Goal: Task Accomplishment & Management: Manage account settings

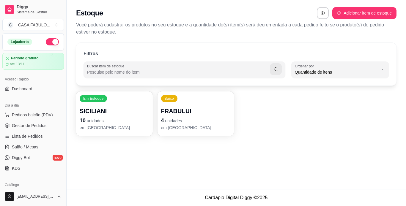
select select "QUANTITY_ORDER"
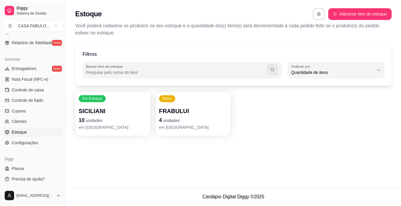
scroll to position [6, 0]
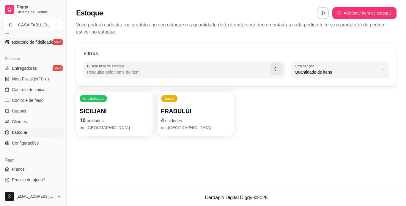
click at [37, 41] on span "Relatório de fidelidade" at bounding box center [32, 42] width 41 height 6
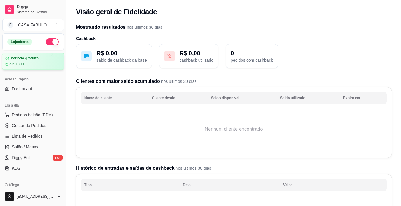
click at [17, 58] on article "Período gratuito" at bounding box center [25, 58] width 28 height 4
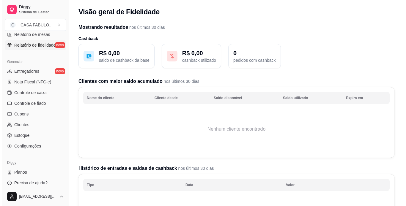
scroll to position [221, 0]
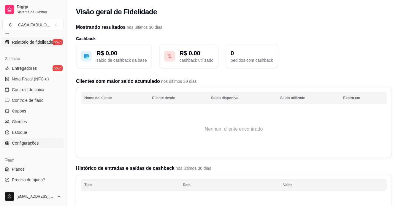
click at [20, 144] on span "Configurações" at bounding box center [25, 143] width 27 height 6
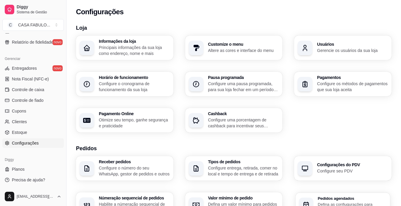
click at [347, 195] on div "Pedidos agendados Defina as confiugurações para receber pedidos agendados" at bounding box center [343, 205] width 94 height 24
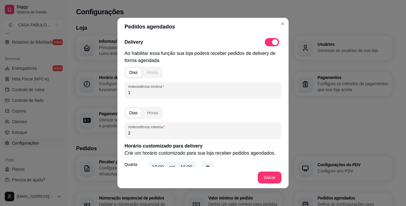
click at [150, 75] on div "Horas" at bounding box center [152, 72] width 11 height 6
click at [136, 94] on input "1" at bounding box center [203, 93] width 150 height 6
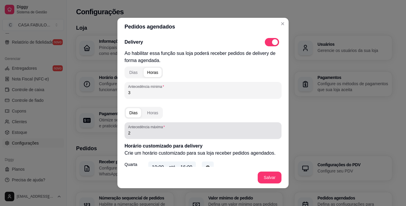
type input "3"
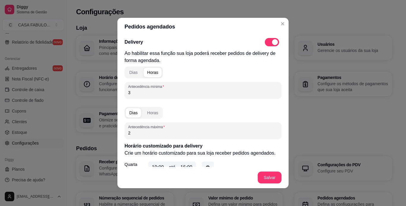
click at [132, 135] on input "2" at bounding box center [203, 133] width 150 height 6
type input "4"
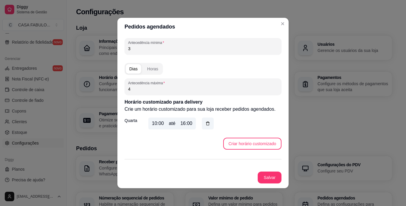
scroll to position [59, 0]
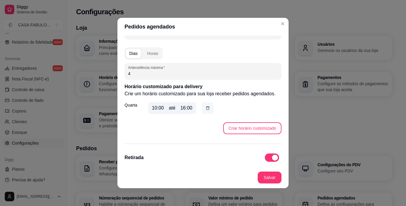
click at [205, 108] on icon "button" at bounding box center [207, 107] width 5 height 5
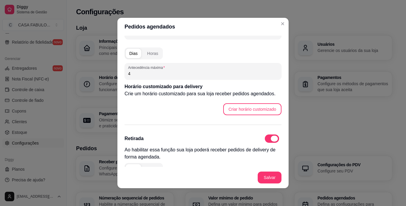
click at [265, 140] on span at bounding box center [272, 139] width 14 height 8
click at [264, 140] on input "checkbox" at bounding box center [266, 142] width 4 height 4
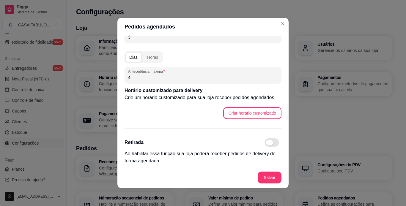
click at [267, 141] on span at bounding box center [272, 142] width 14 height 8
click at [267, 144] on input "checkbox" at bounding box center [266, 146] width 4 height 4
checkbox input "true"
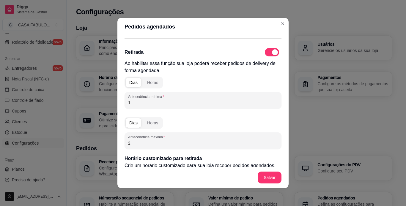
scroll to position [166, 0]
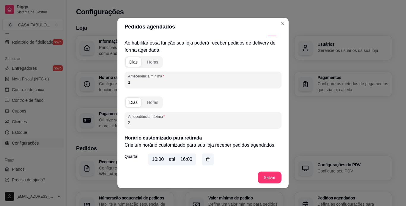
click at [145, 82] on input "1" at bounding box center [203, 82] width 150 height 6
click at [149, 63] on div "Horas" at bounding box center [152, 62] width 11 height 6
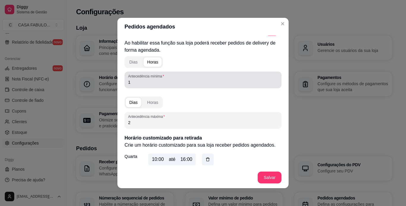
click at [140, 80] on input "1" at bounding box center [203, 82] width 150 height 6
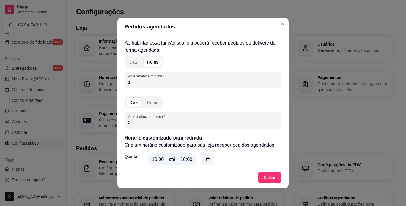
click at [140, 80] on input "1" at bounding box center [203, 82] width 150 height 6
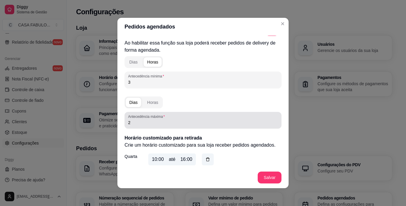
type input "3"
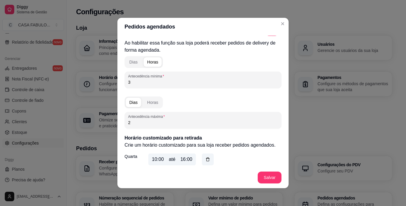
click at [137, 121] on input "2" at bounding box center [203, 123] width 150 height 6
click at [149, 104] on div "Horas" at bounding box center [152, 102] width 11 height 6
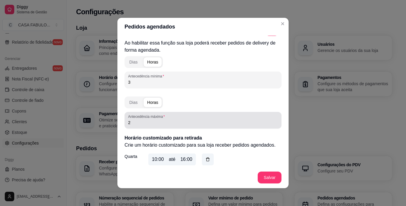
click at [144, 118] on label "Antecedência máxima" at bounding box center [147, 116] width 39 height 5
click at [144, 120] on input "2" at bounding box center [203, 123] width 150 height 6
click at [144, 118] on label "Antecedência máxima" at bounding box center [147, 116] width 39 height 5
click at [144, 120] on input "2" at bounding box center [203, 123] width 150 height 6
click at [145, 124] on input "2" at bounding box center [203, 123] width 150 height 6
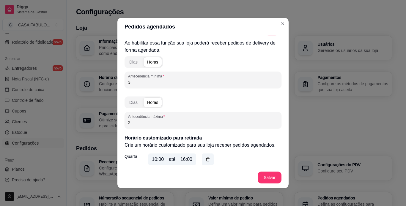
click at [145, 124] on input "2" at bounding box center [203, 123] width 150 height 6
type input "4"
click at [205, 159] on icon "button" at bounding box center [207, 159] width 5 height 5
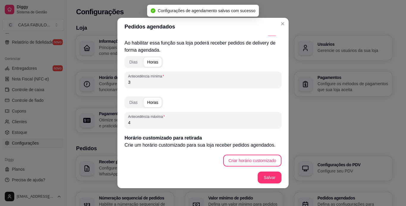
scroll to position [168, 0]
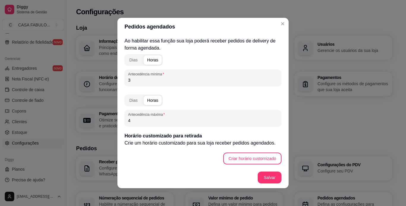
click at [138, 81] on input "3" at bounding box center [203, 80] width 150 height 6
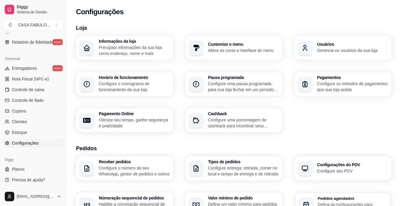
click at [305, 195] on div "Pedidos agendados Defina as confiugurações para receber pedidos agendados" at bounding box center [343, 205] width 94 height 24
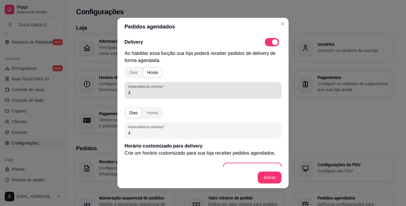
click at [144, 90] on input "3" at bounding box center [203, 93] width 150 height 6
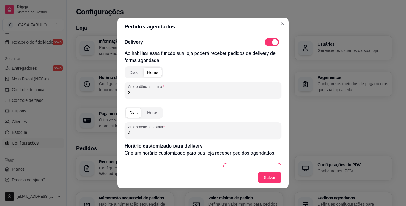
click at [144, 90] on input "3" at bounding box center [203, 93] width 150 height 6
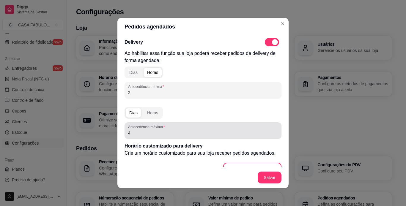
type input "2"
click at [139, 134] on input "4" at bounding box center [203, 133] width 150 height 6
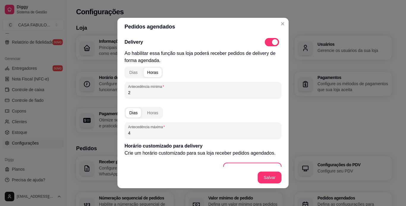
click at [139, 134] on input "4" at bounding box center [203, 133] width 150 height 6
type input "12"
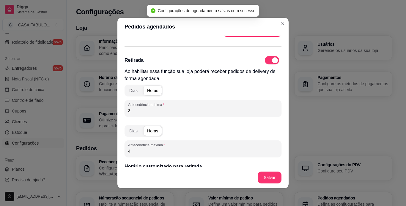
scroll to position [154, 0]
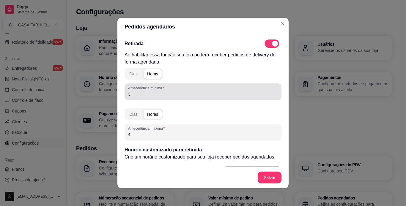
click at [138, 94] on input "3" at bounding box center [203, 94] width 150 height 6
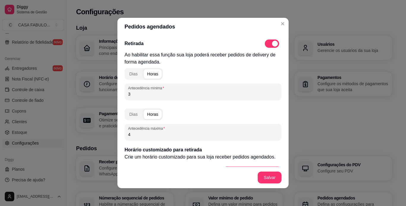
click at [138, 94] on input "3" at bounding box center [203, 94] width 150 height 6
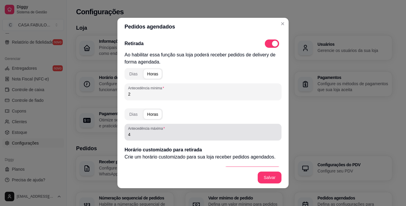
type input "2"
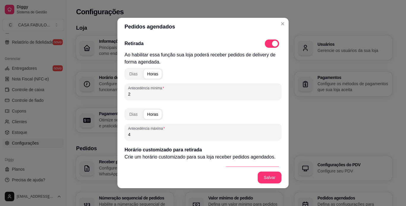
click at [130, 132] on input "4" at bounding box center [203, 135] width 150 height 6
type input "12"
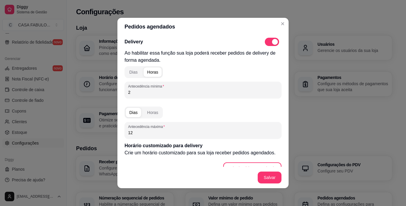
scroll to position [0, 0]
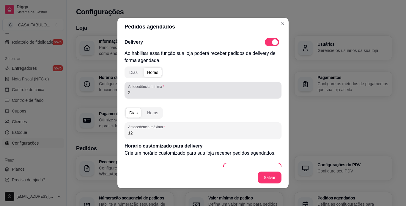
click at [133, 96] on div "2" at bounding box center [203, 90] width 150 height 12
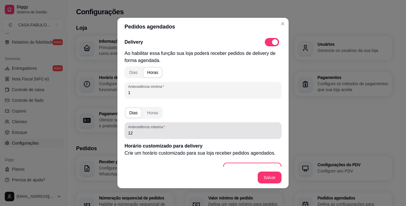
type input "1"
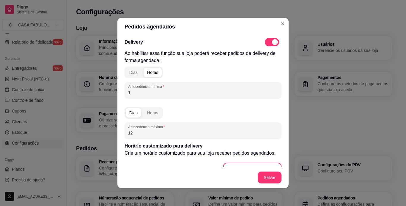
click at [135, 131] on input "12" at bounding box center [203, 133] width 150 height 6
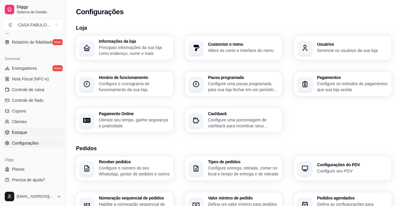
click at [23, 130] on span "Estoque" at bounding box center [19, 132] width 15 height 6
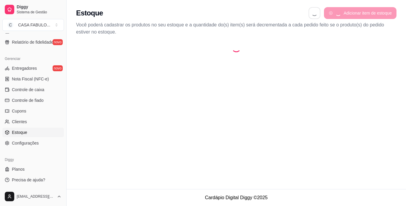
select select "QUANTITY_ORDER"
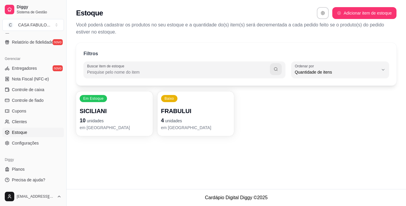
scroll to position [6, 0]
click at [169, 108] on p "FRABULUI" at bounding box center [195, 111] width 67 height 8
click at [30, 143] on span "Configurações" at bounding box center [25, 143] width 27 height 6
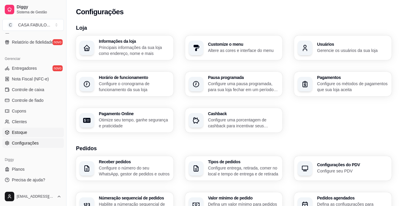
click at [29, 131] on link "Estoque" at bounding box center [32, 133] width 61 height 10
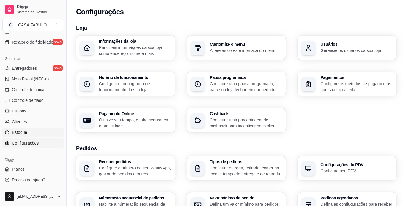
select select "QUANTITY_ORDER"
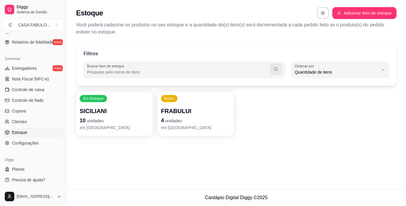
scroll to position [6, 0]
drag, startPoint x: 64, startPoint y: 159, endPoint x: 64, endPoint y: 139, distance: 19.6
click at [64, 139] on div "Diggy Sistema de Gestão C CASA FABULO ... Loja aberta Período gratuito até 13/1…" at bounding box center [33, 103] width 66 height 206
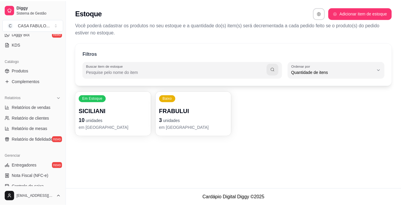
scroll to position [123, 0]
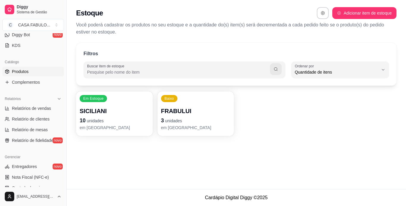
click at [25, 73] on span "Produtos" at bounding box center [20, 72] width 17 height 6
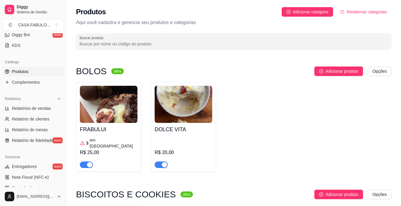
click at [161, 162] on button "button" at bounding box center [161, 165] width 13 height 7
click at [86, 162] on span "button" at bounding box center [86, 165] width 13 height 7
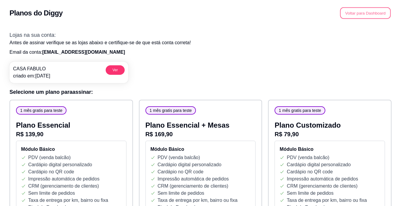
click at [380, 14] on button "Voltar para Dashboard" at bounding box center [365, 13] width 51 height 12
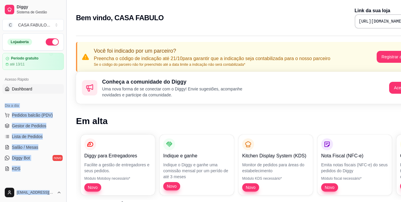
drag, startPoint x: 61, startPoint y: 89, endPoint x: 66, endPoint y: 138, distance: 48.6
click at [66, 138] on div "Diggy Sistema de Gestão C CASA FABULO ... Loja aberta Período gratuito até 13/1…" at bounding box center [33, 101] width 66 height 202
click at [67, 139] on button "Toggle Sidebar" at bounding box center [66, 101] width 5 height 202
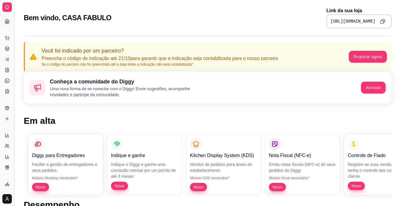
click at [14, 47] on button "Toggle Sidebar" at bounding box center [14, 103] width 5 height 206
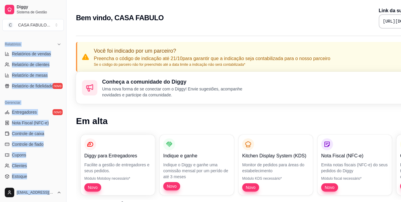
scroll to position [221, 0]
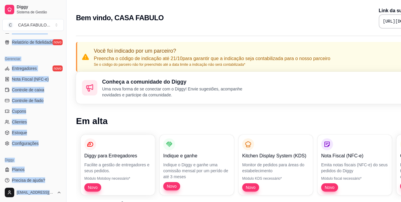
click at [57, 156] on div "Diggy" at bounding box center [32, 160] width 61 height 10
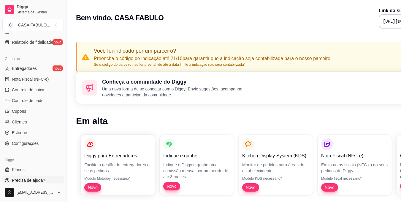
click at [37, 178] on span "Precisa de ajuda?" at bounding box center [28, 180] width 33 height 6
